Goal: Information Seeking & Learning: Find specific fact

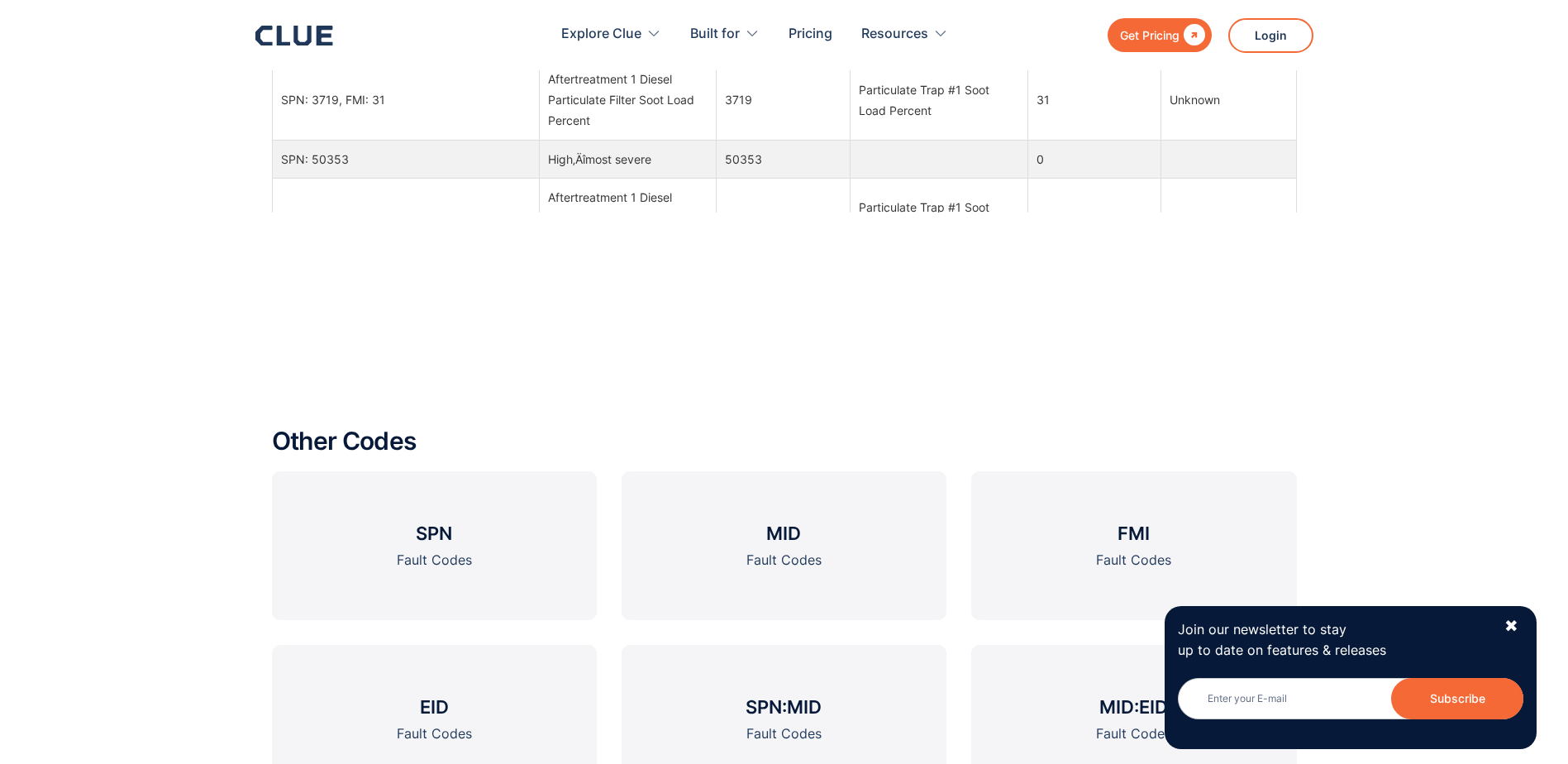
scroll to position [2066, 0]
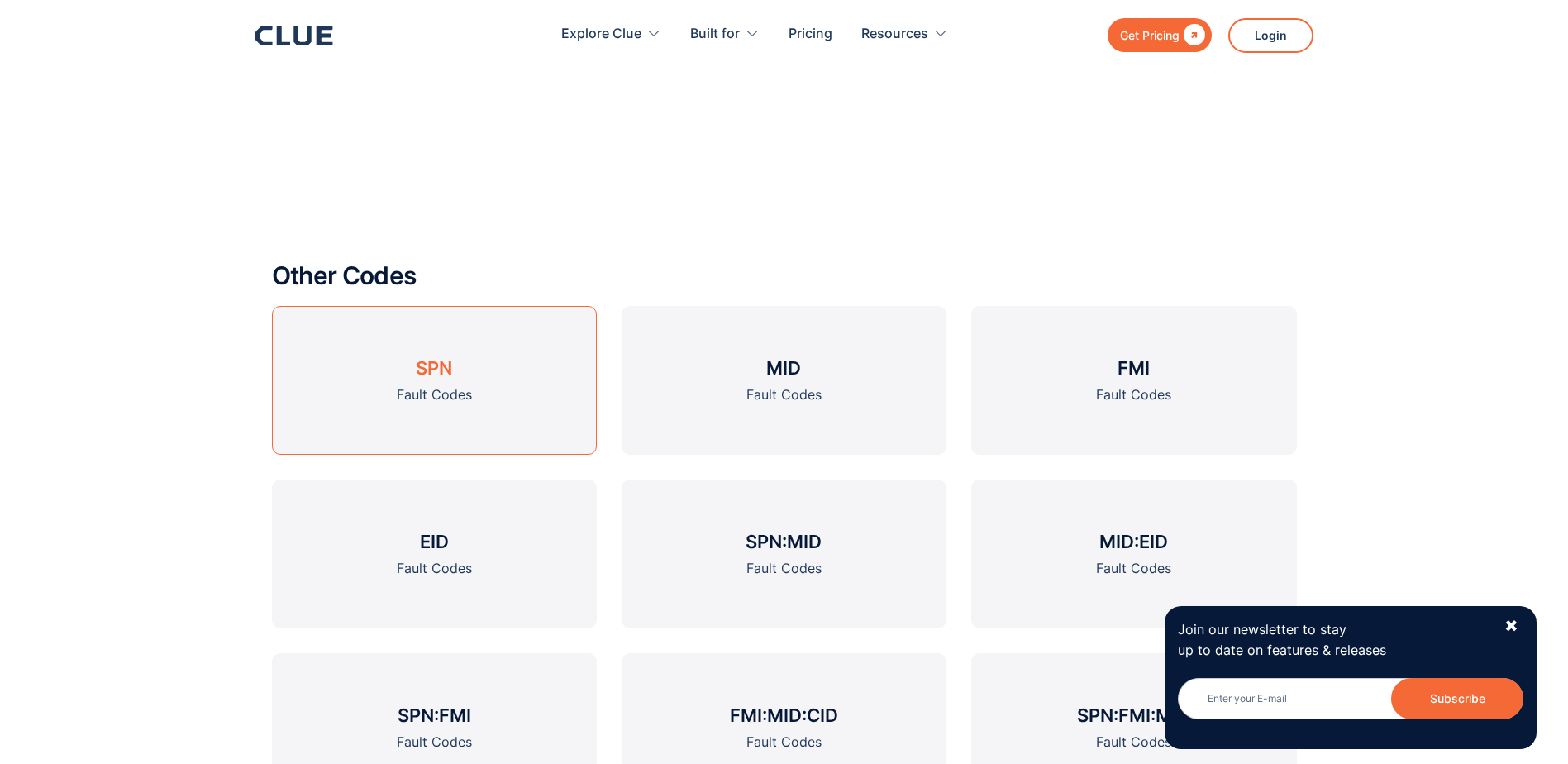
click at [417, 388] on div "Fault Codes" at bounding box center [434, 394] width 75 height 21
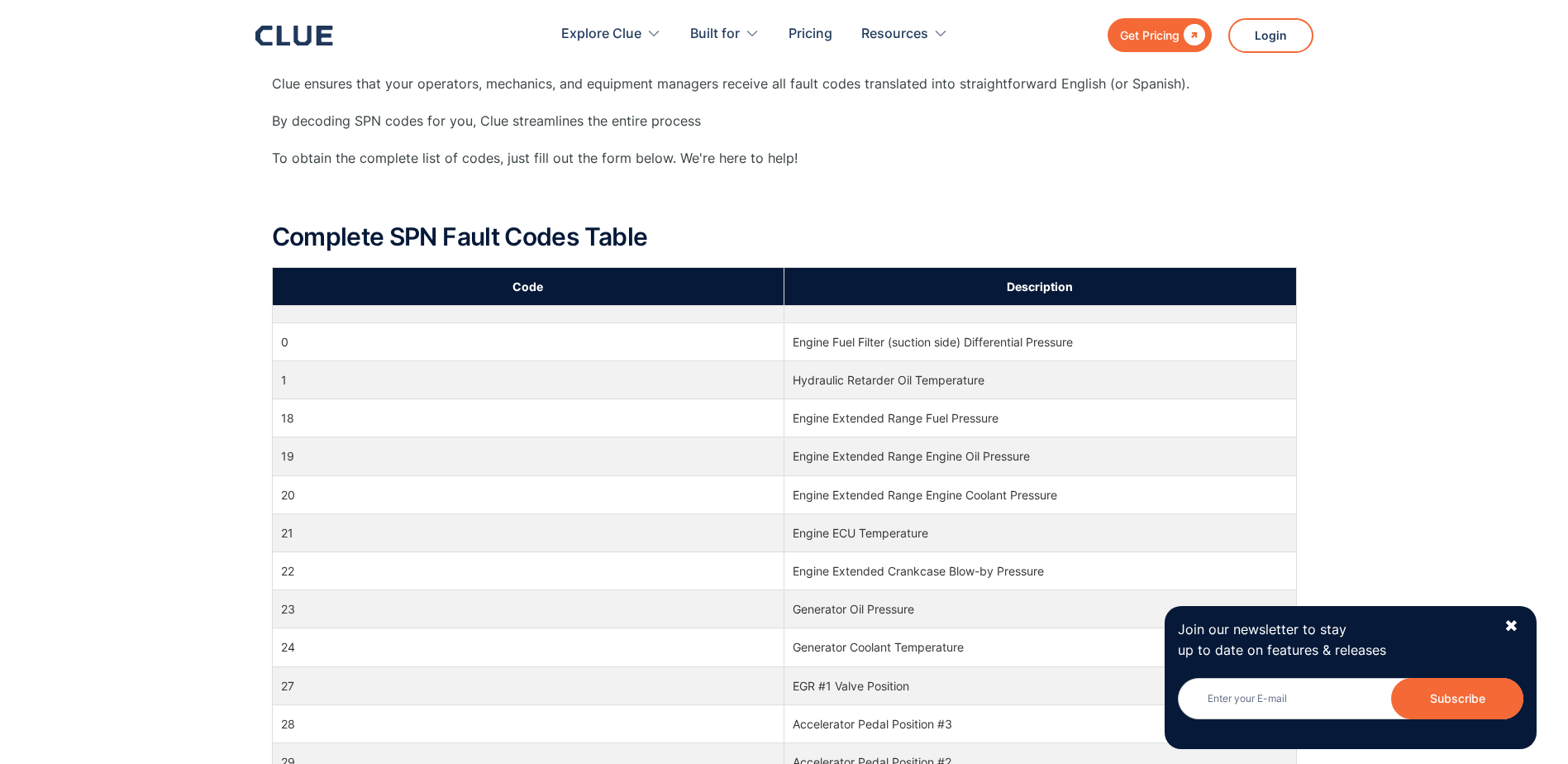
scroll to position [496, 0]
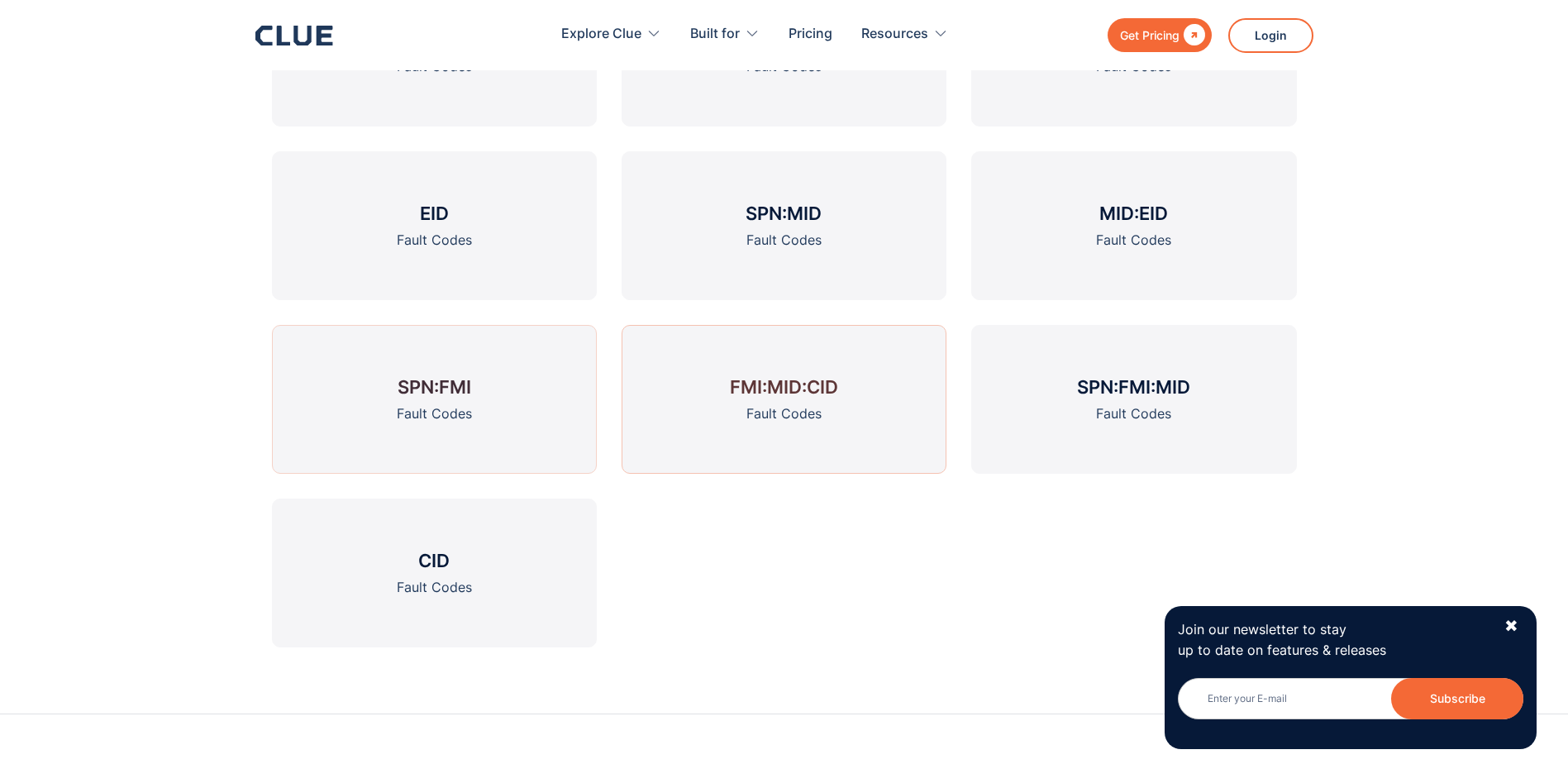
scroll to position [2314, 0]
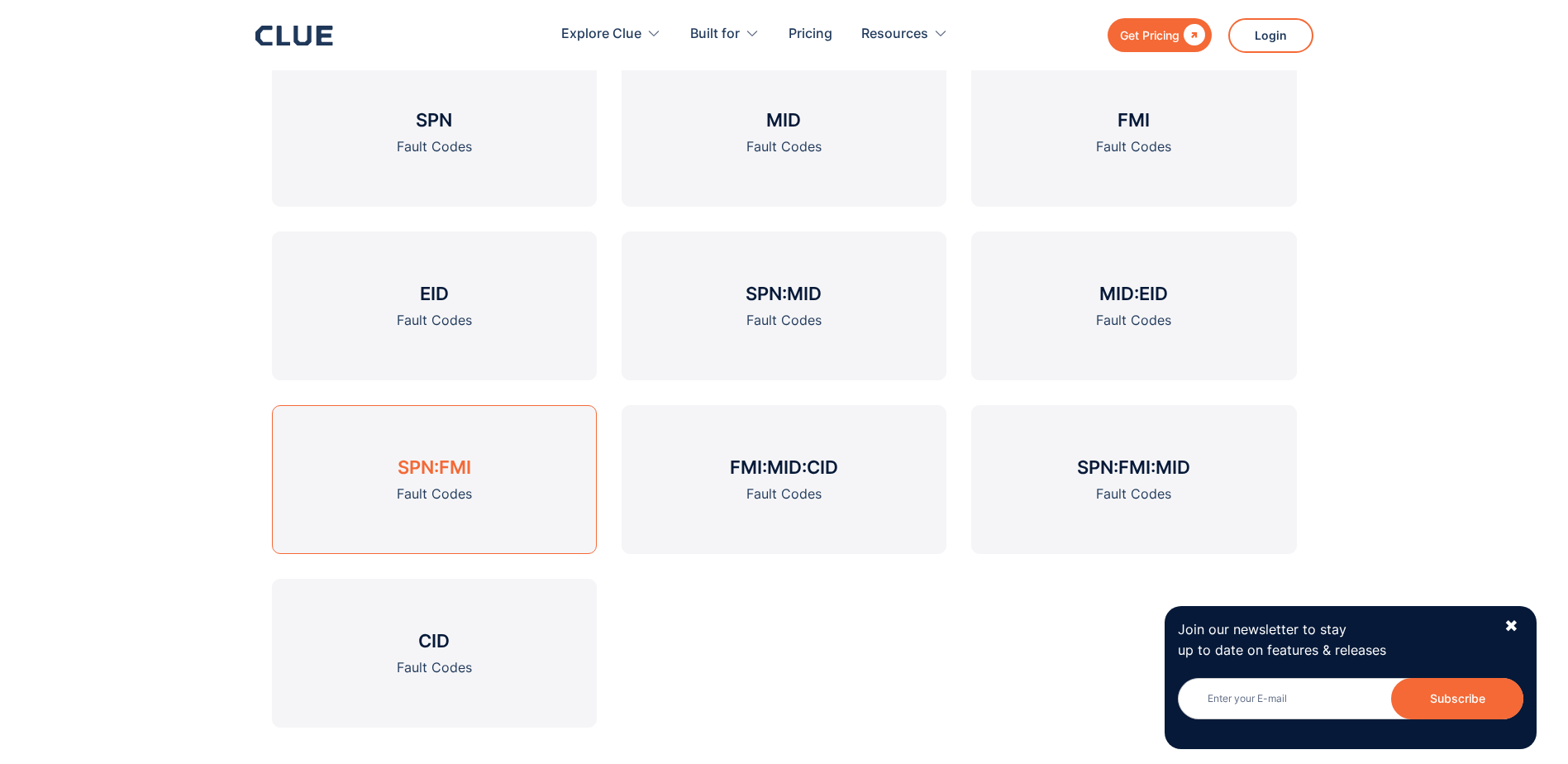
click at [503, 499] on link "SPN:FMI Fault Codes" at bounding box center [434, 479] width 325 height 149
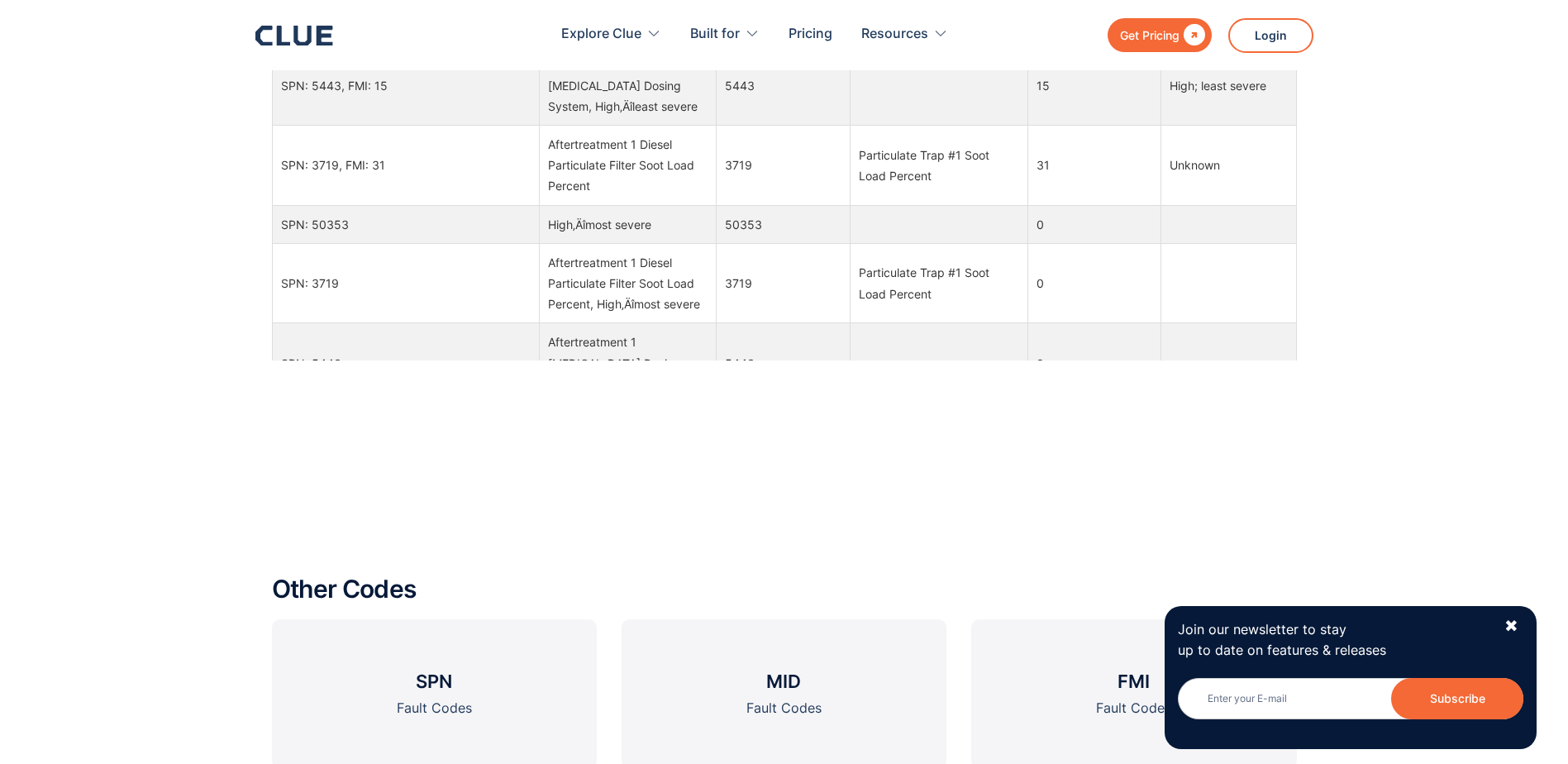
scroll to position [1818, 0]
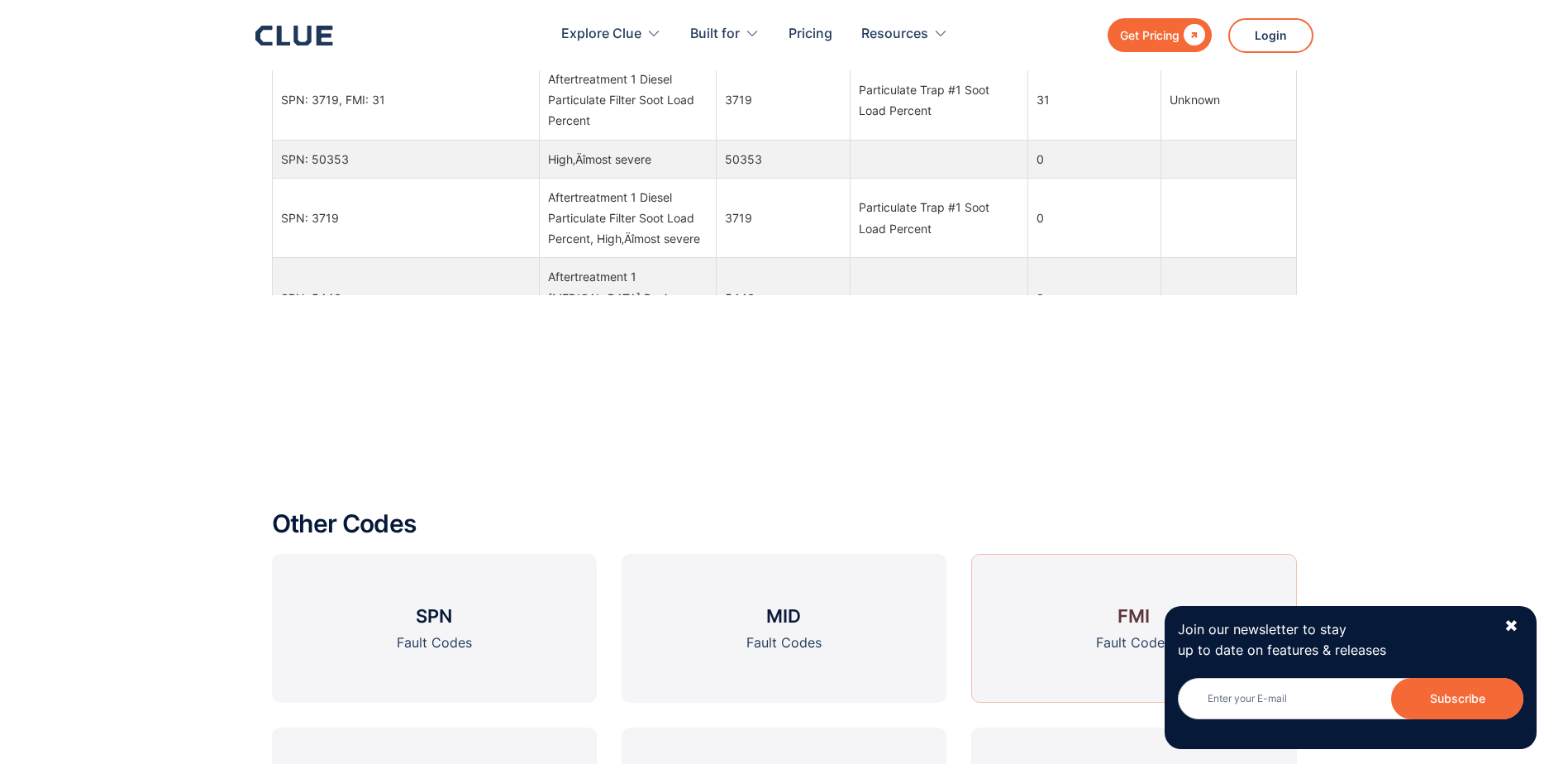
click at [1045, 594] on link "FMI Fault Codes" at bounding box center [1134, 628] width 325 height 149
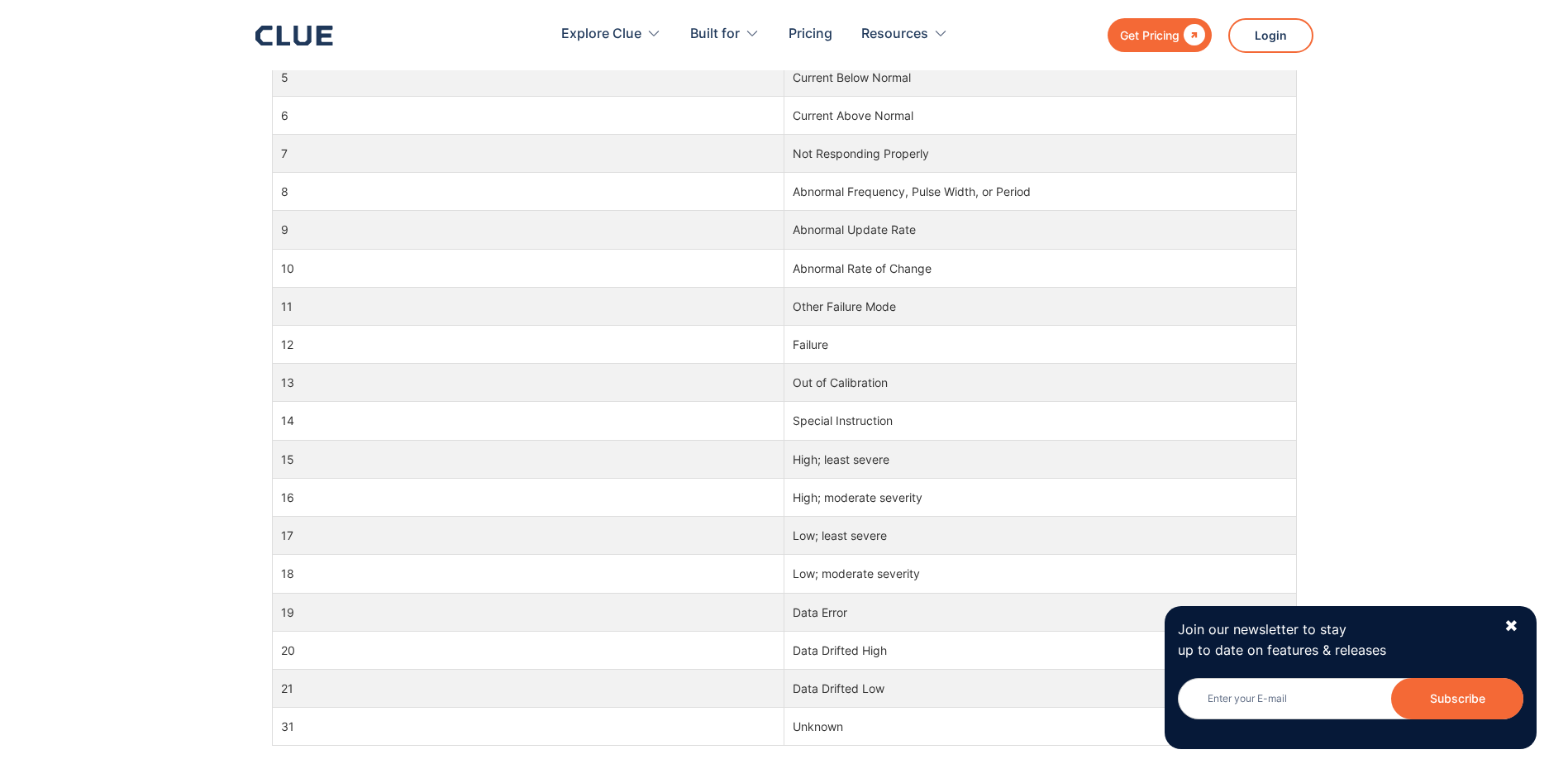
scroll to position [1075, 0]
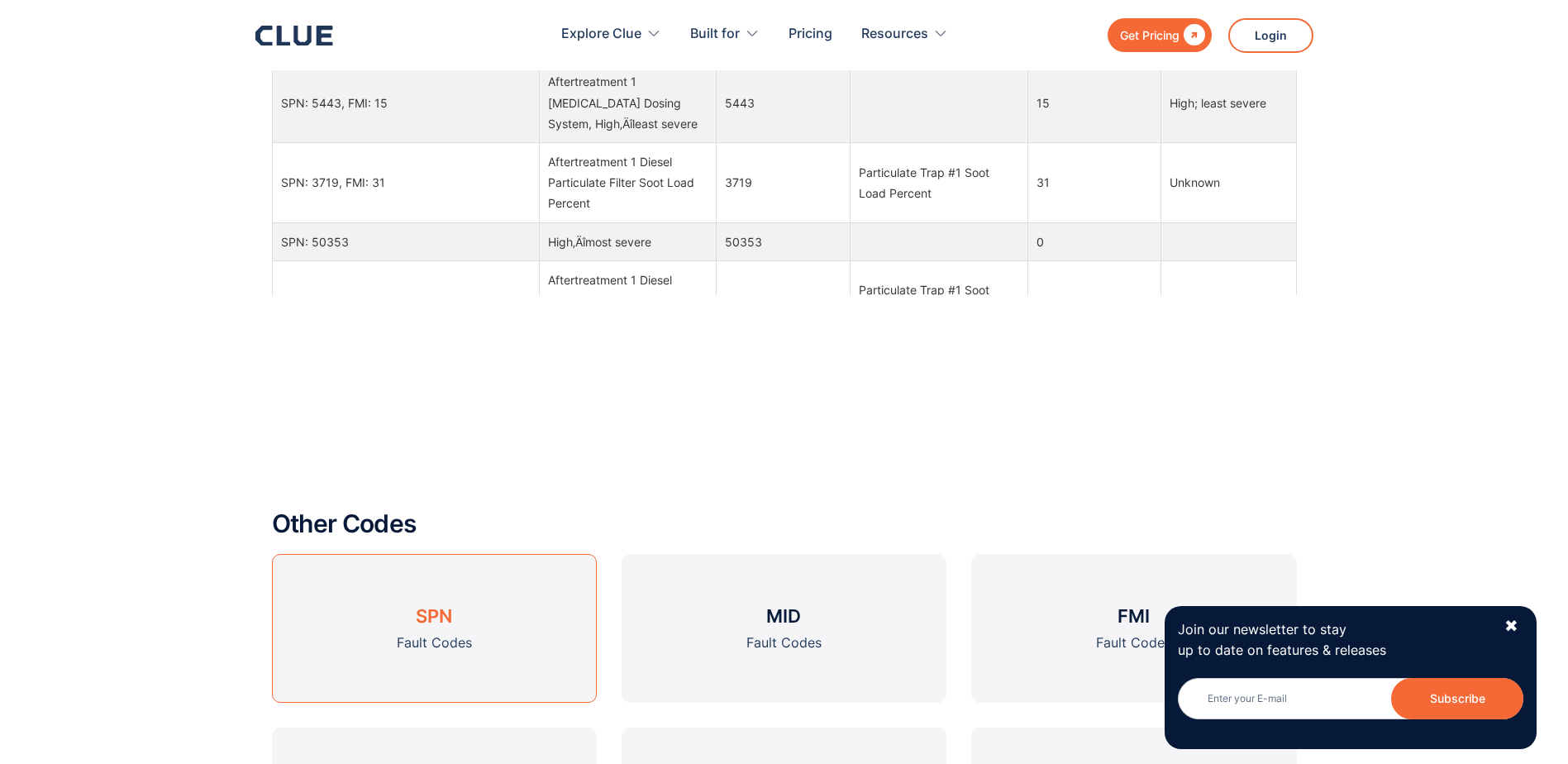
click at [447, 614] on h3 "SPN" at bounding box center [434, 616] width 37 height 25
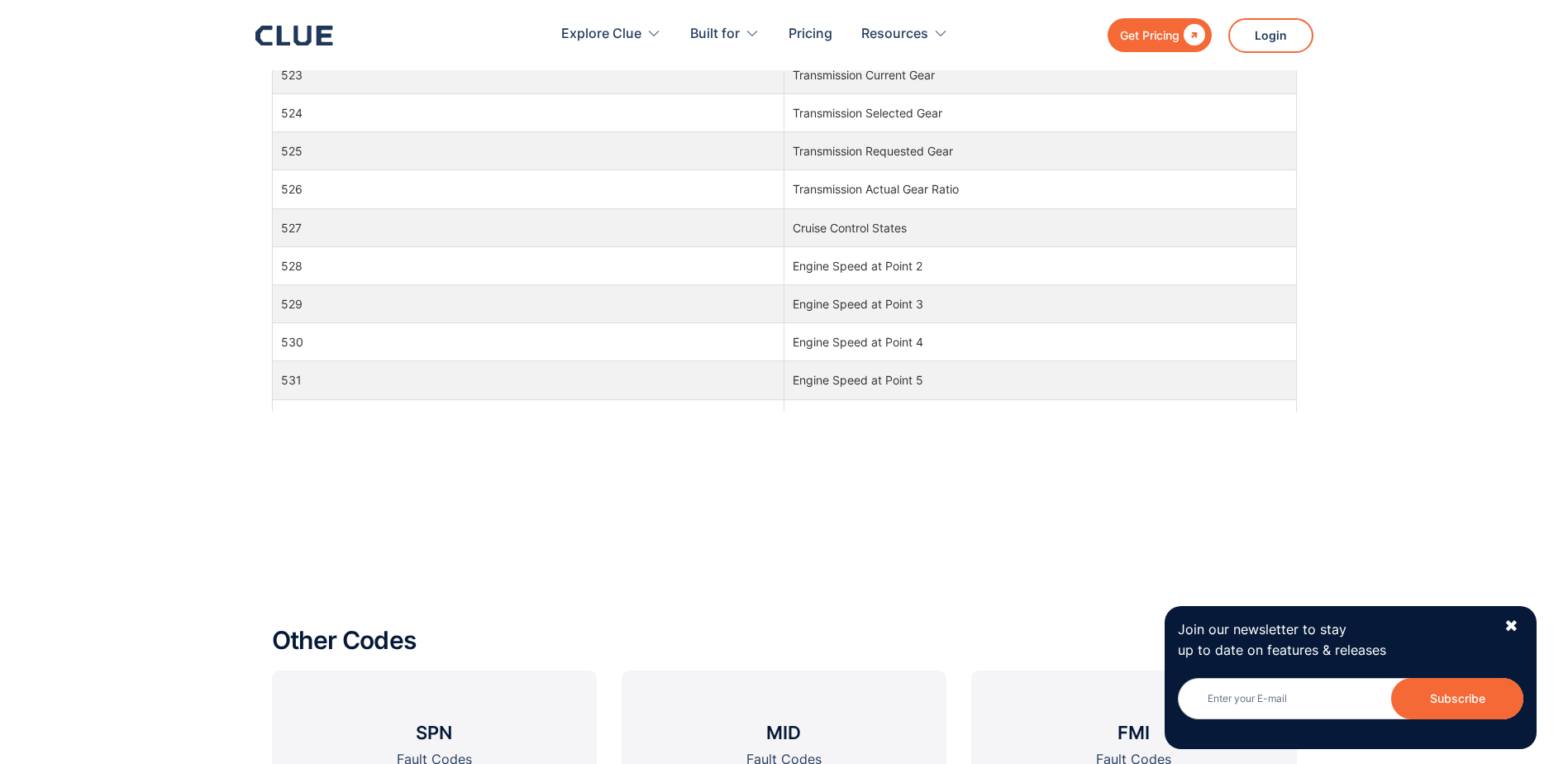
scroll to position [6778, 0]
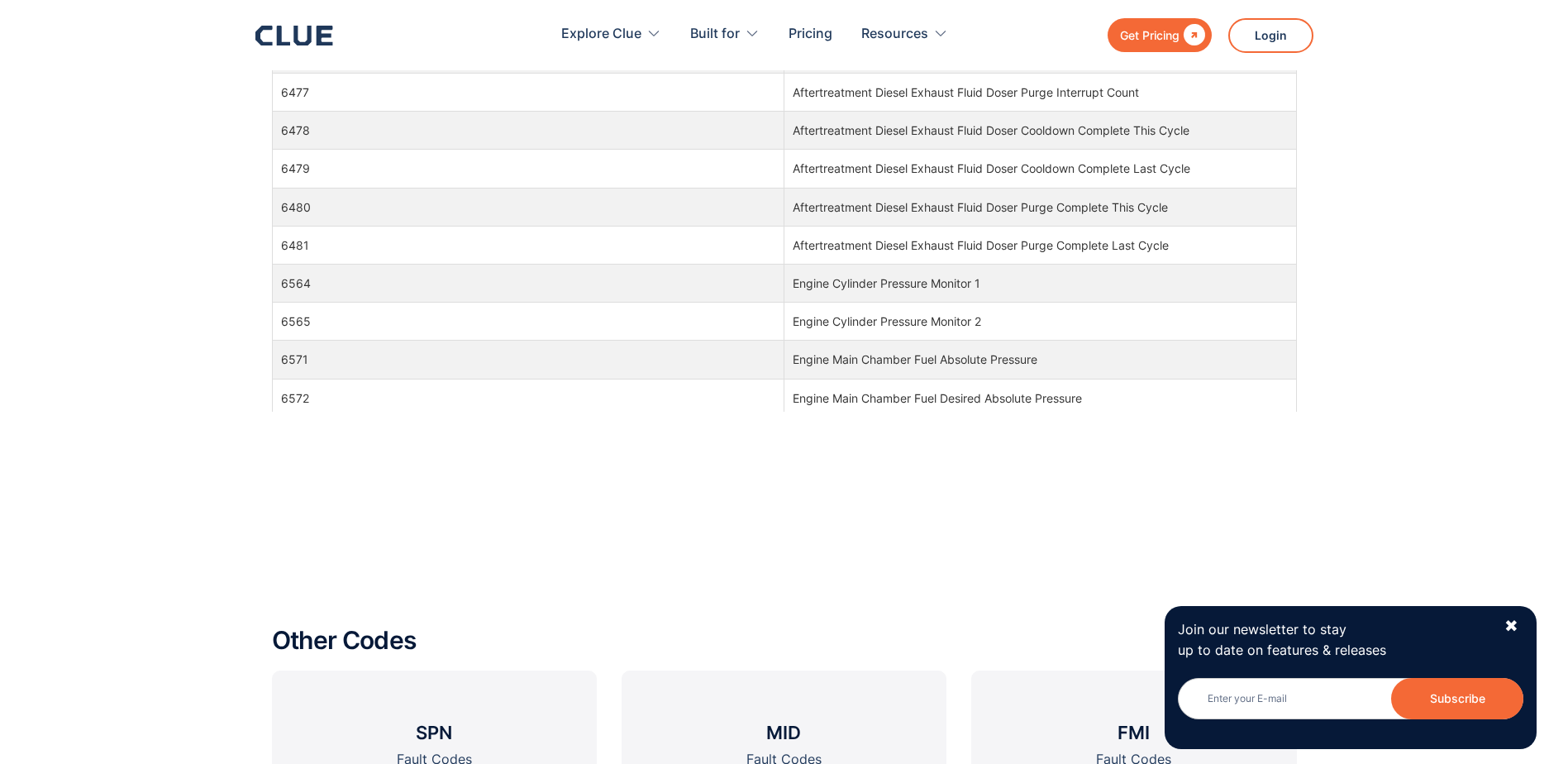
drag, startPoint x: 492, startPoint y: 254, endPoint x: 519, endPoint y: 572, distance: 319.1
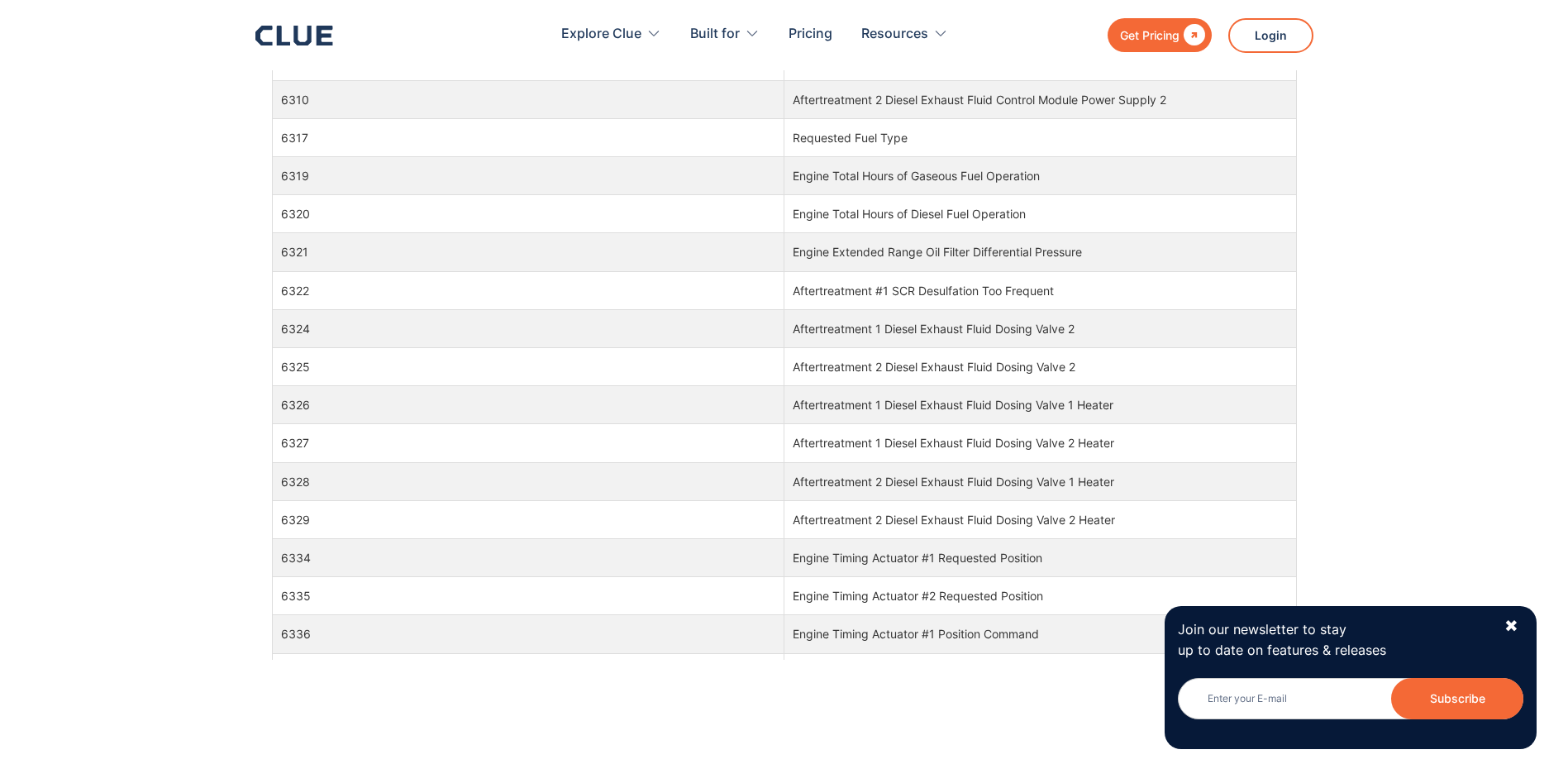
scroll to position [142004, 0]
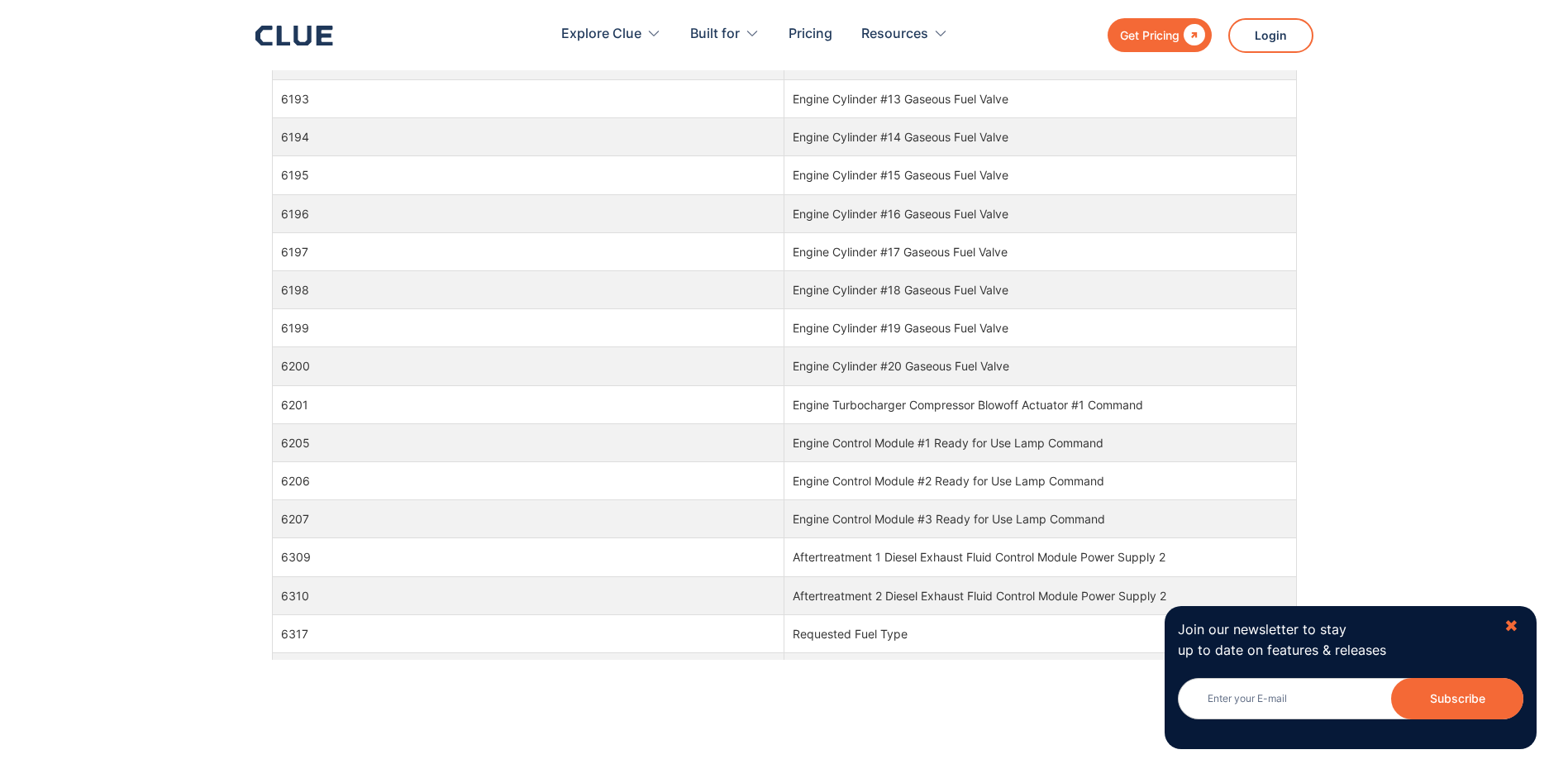
click at [1510, 625] on div "✖" at bounding box center [1511, 626] width 14 height 21
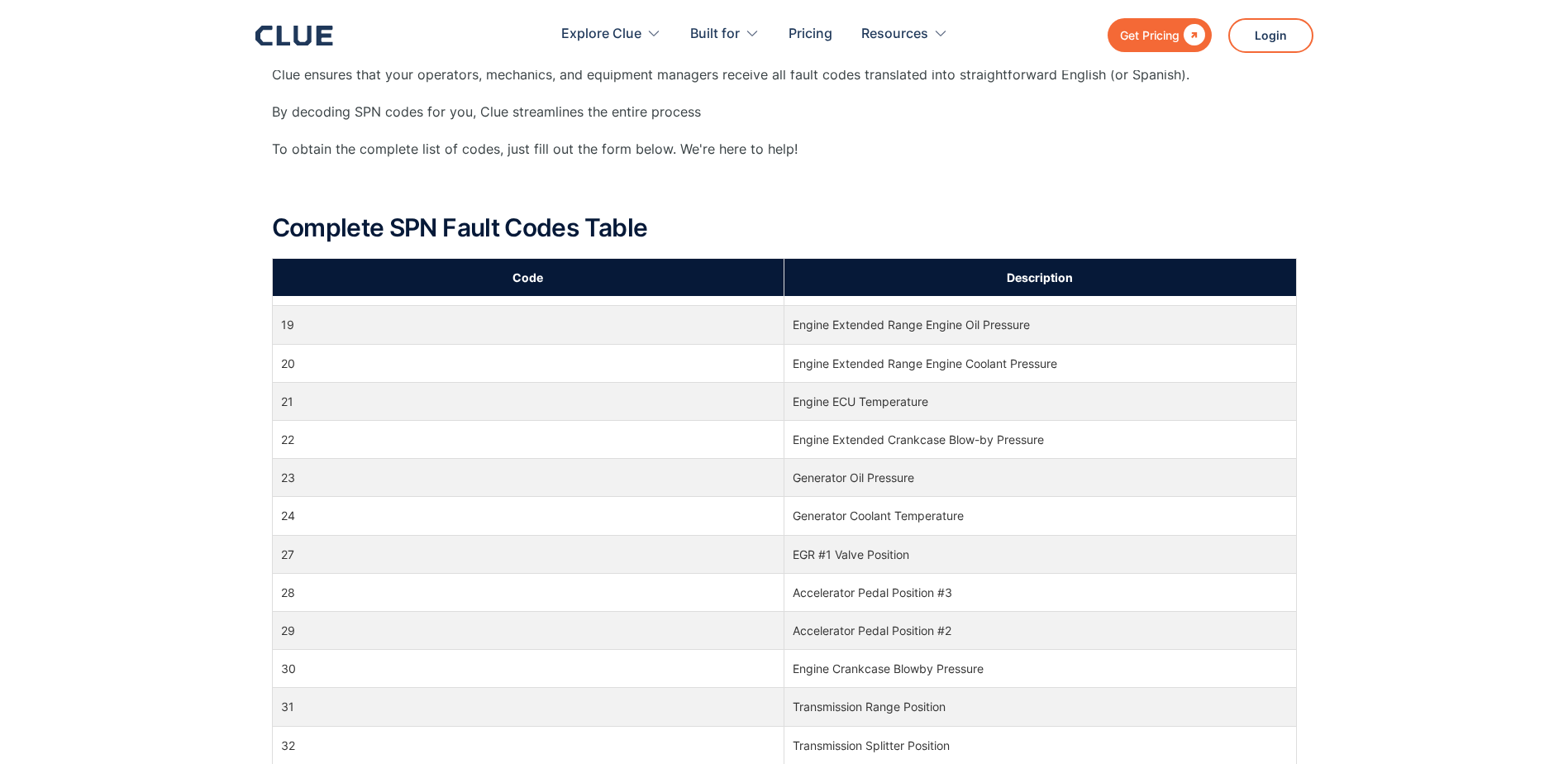
scroll to position [0, 0]
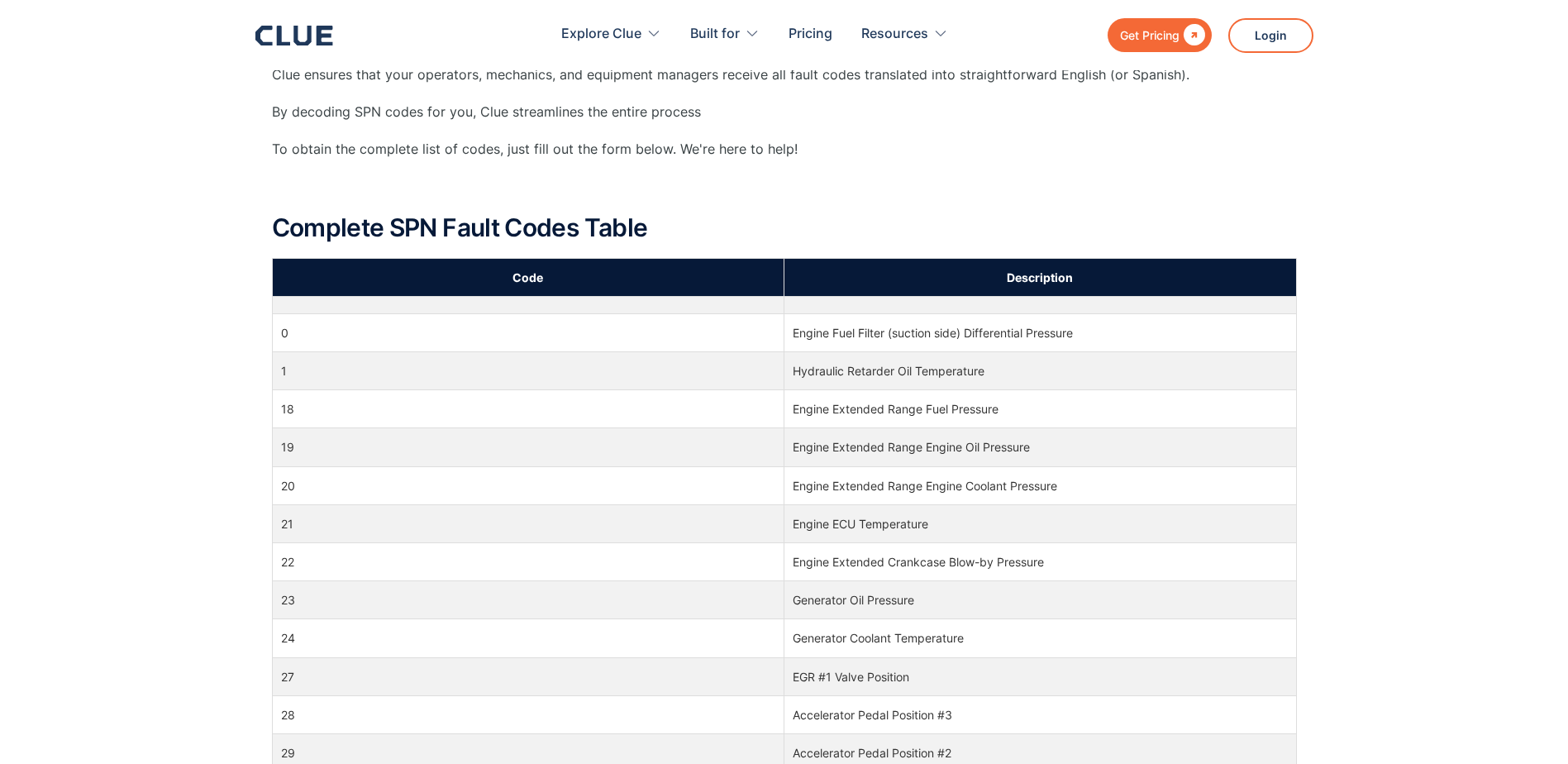
drag, startPoint x: 786, startPoint y: 587, endPoint x: 708, endPoint y: 259, distance: 337.1
